Goal: Communication & Community: Connect with others

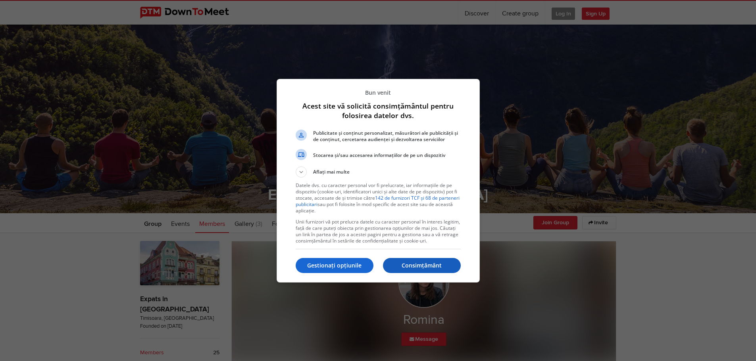
click at [410, 265] on p "Consimțământ" at bounding box center [422, 266] width 78 height 8
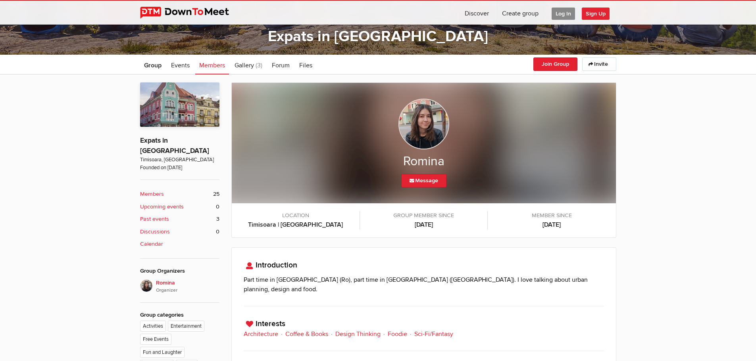
scroll to position [119, 0]
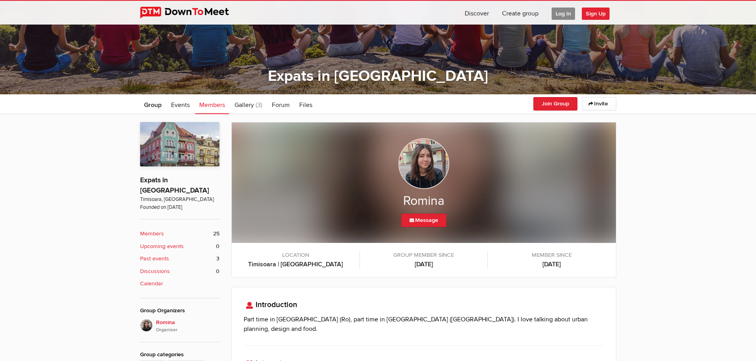
click at [160, 230] on b "Members" at bounding box center [152, 234] width 24 height 9
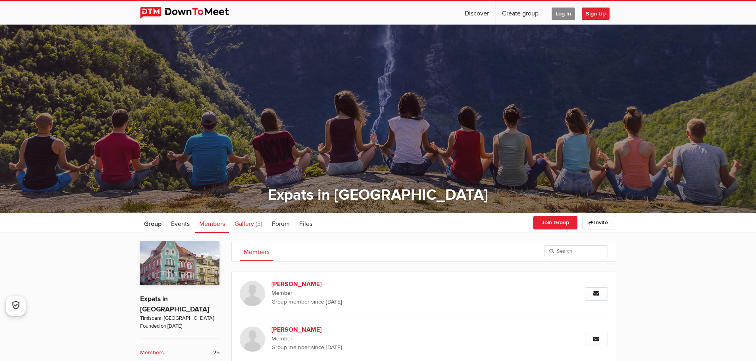
click at [251, 223] on span "Gallery" at bounding box center [243, 224] width 19 height 8
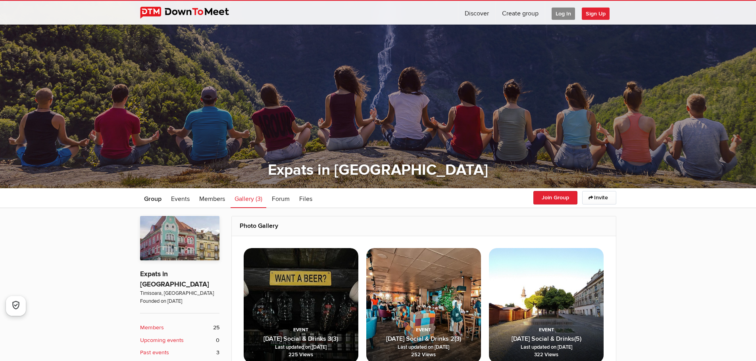
scroll to position [198, 0]
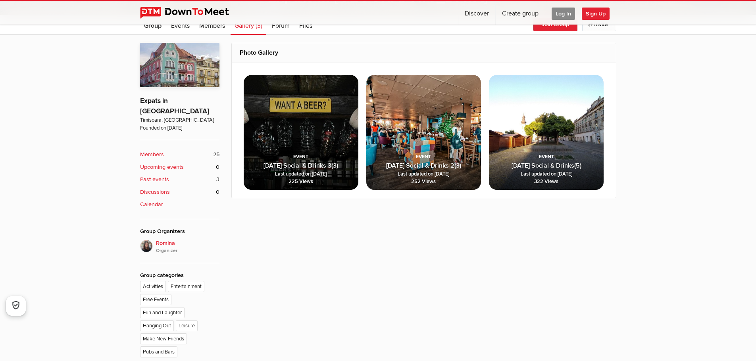
click at [335, 174] on span "Last updated on [DATE]" at bounding box center [301, 175] width 111 height 8
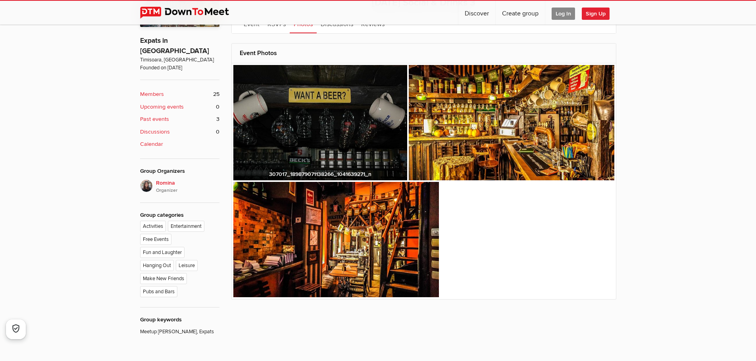
scroll to position [321, 0]
